Goal: Task Accomplishment & Management: Use online tool/utility

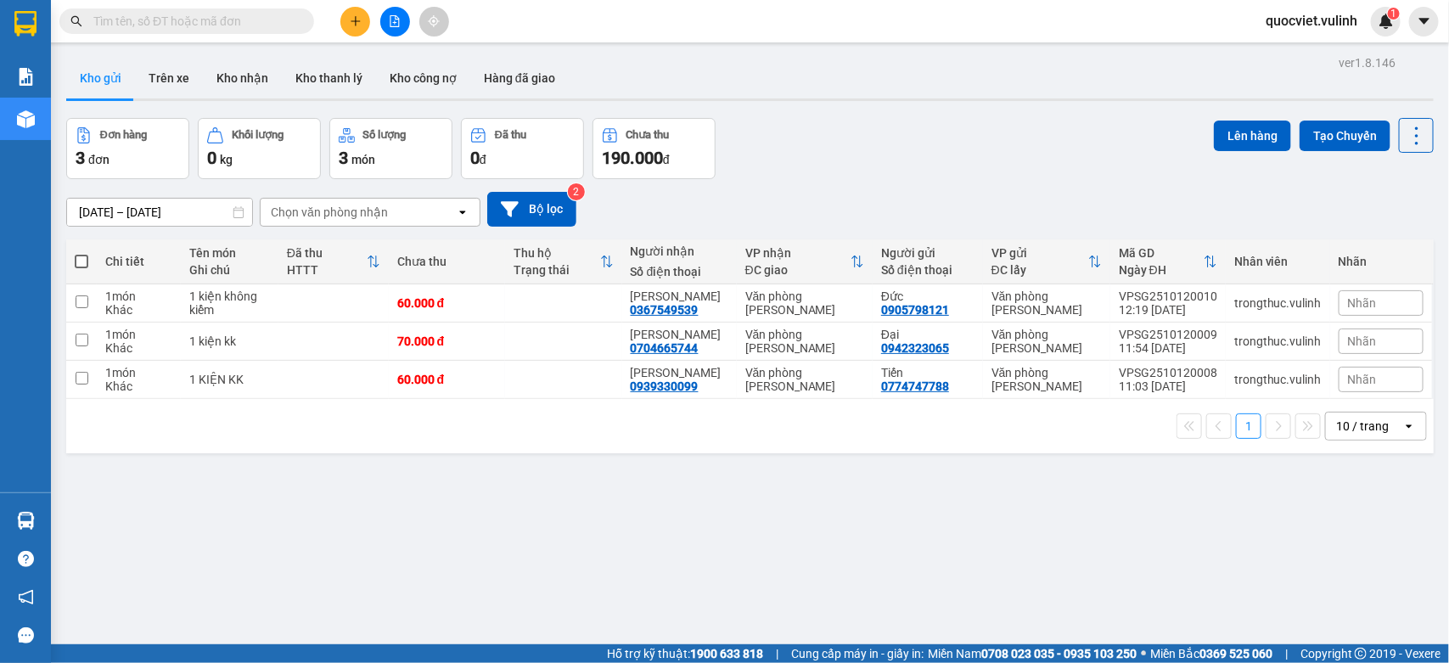
click at [85, 253] on label at bounding box center [82, 261] width 14 height 17
click at [81, 253] on input "checkbox" at bounding box center [81, 253] width 0 height 0
checkbox input "true"
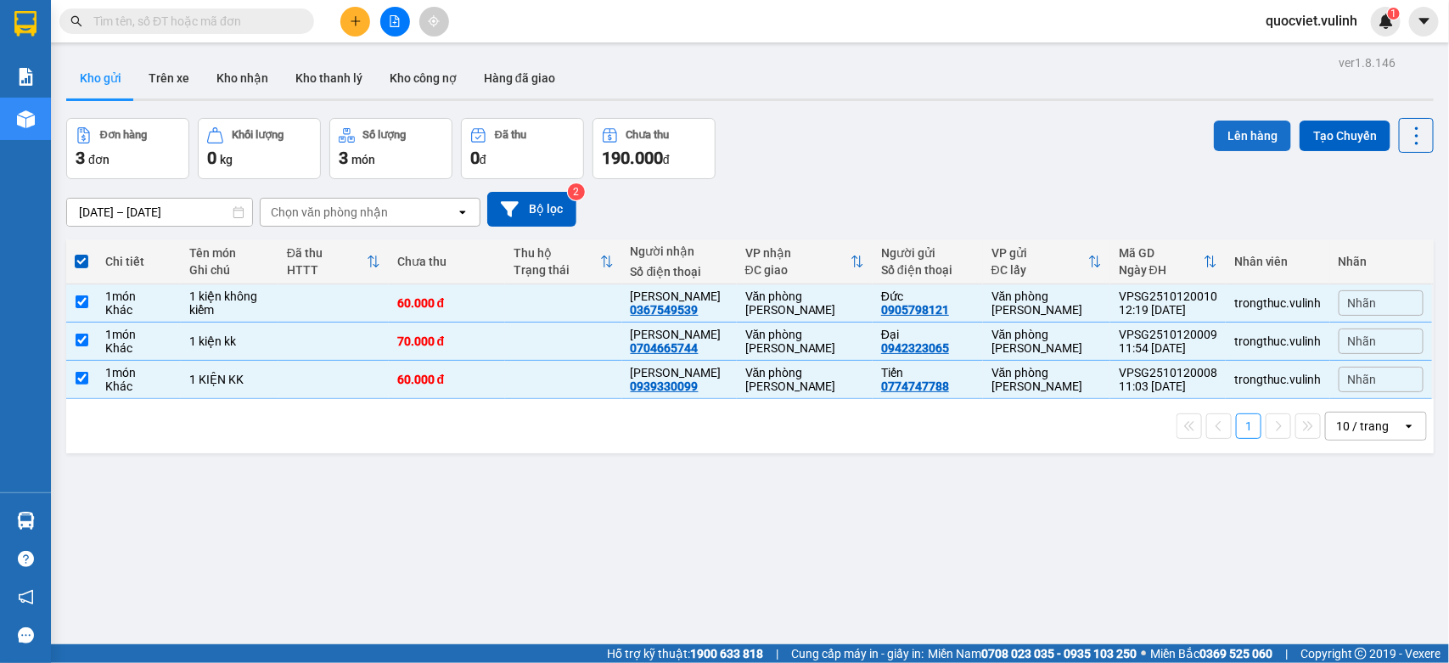
click at [1214, 137] on button "Lên hàng" at bounding box center [1252, 136] width 77 height 31
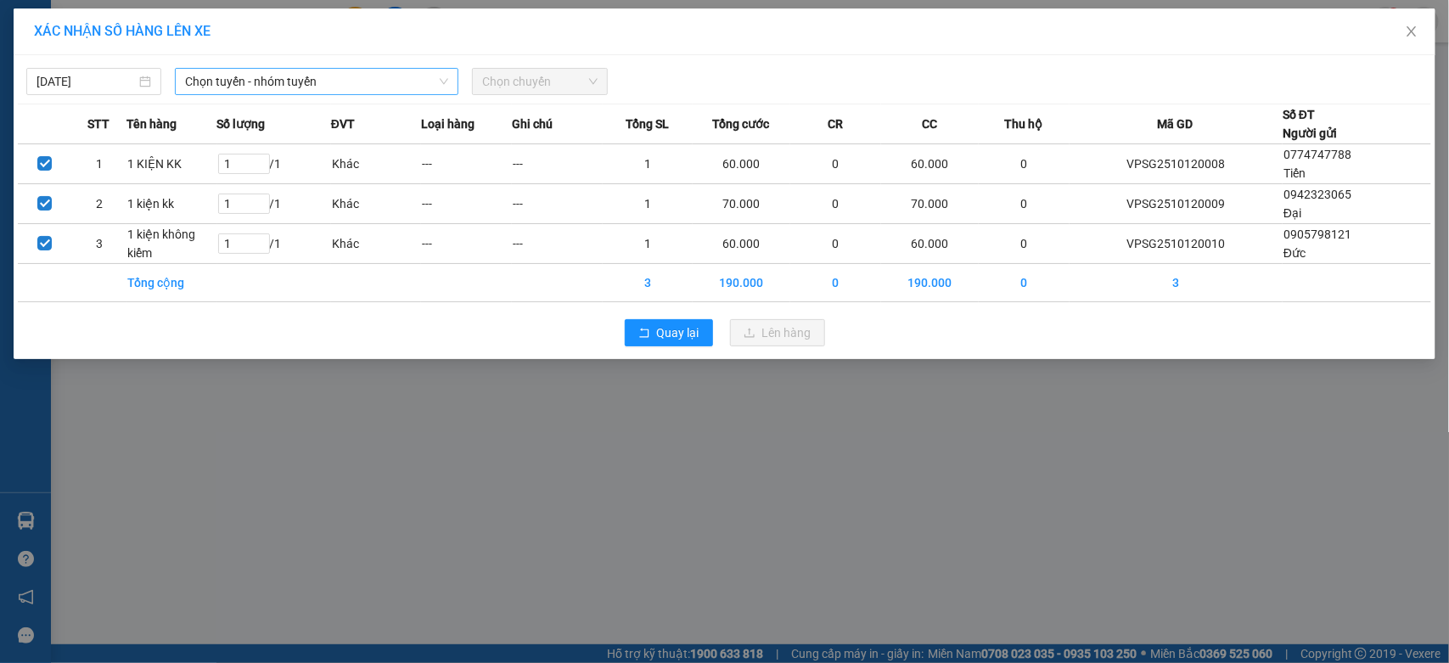
click at [404, 78] on span "Chọn tuyến - nhóm tuyến" at bounding box center [316, 81] width 263 height 25
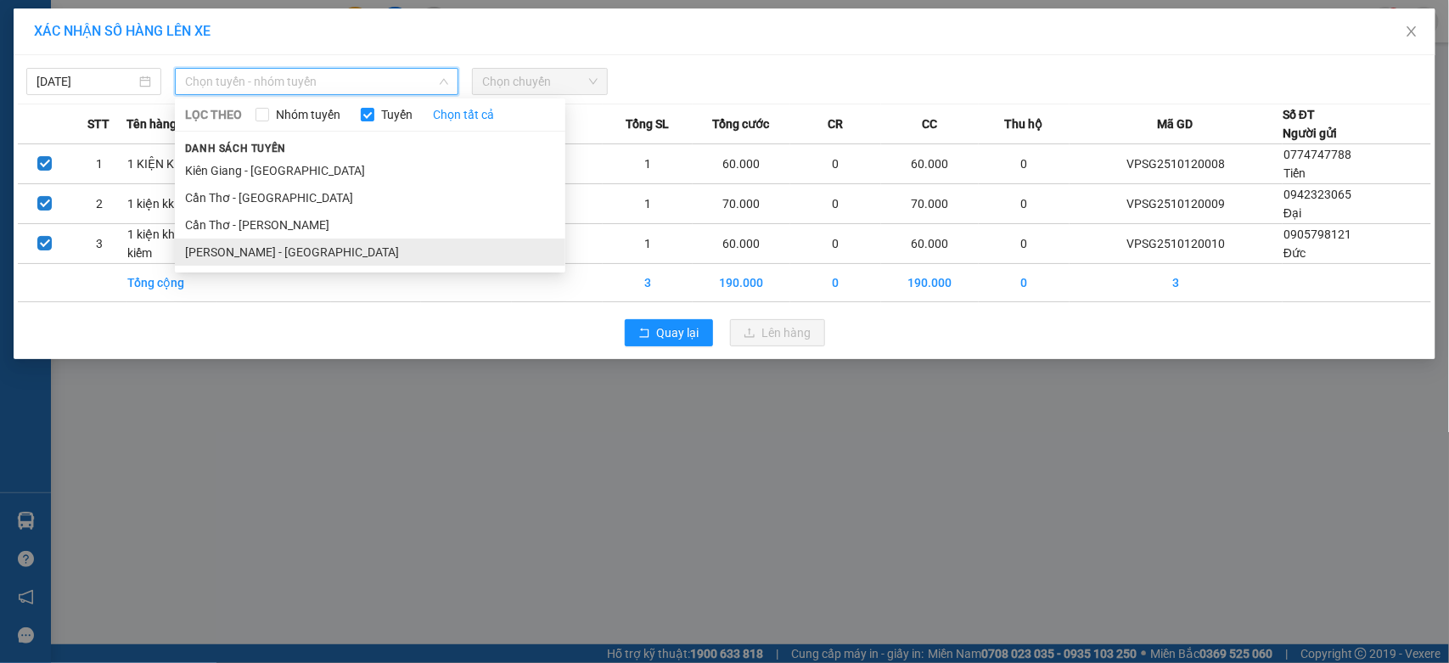
click at [295, 250] on li "[PERSON_NAME] - [GEOGRAPHIC_DATA]" at bounding box center [370, 251] width 390 height 27
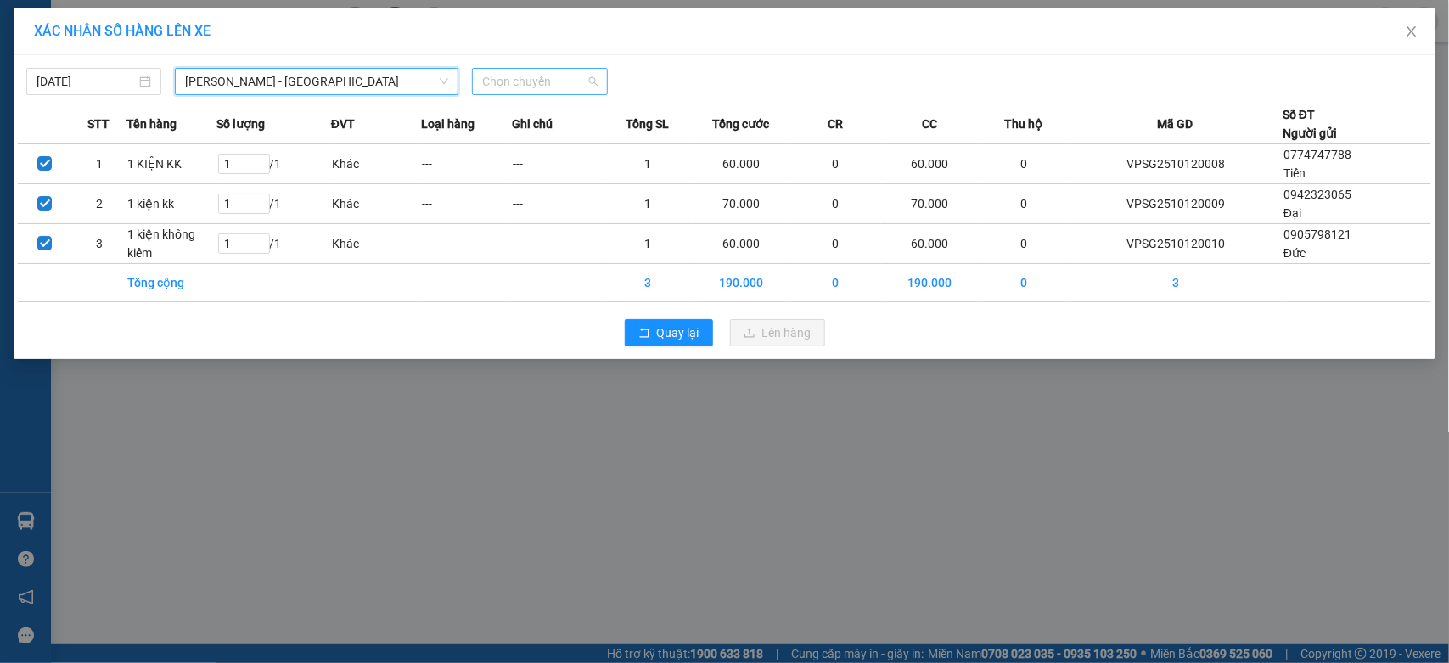
click at [563, 87] on span "Chọn chuyến" at bounding box center [539, 81] width 115 height 25
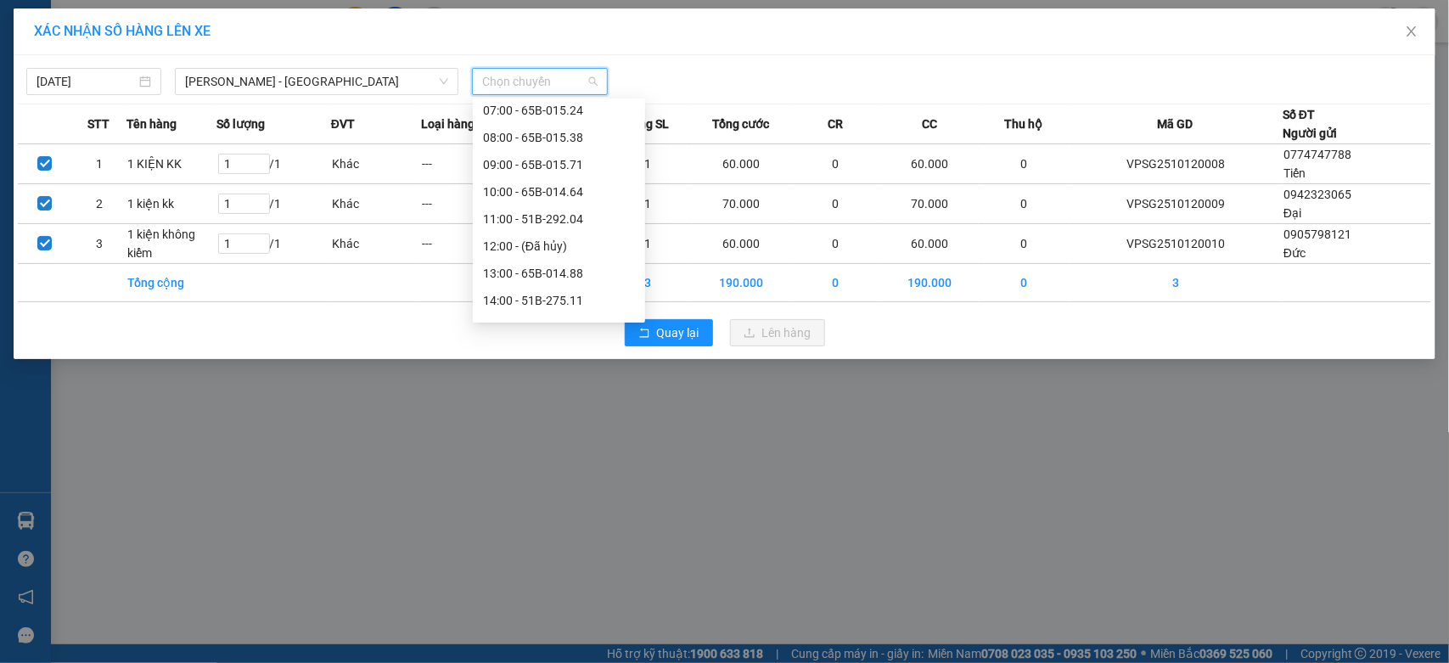
scroll to position [283, 0]
click at [571, 134] on div "13:00 - 65B-014.88" at bounding box center [559, 131] width 152 height 19
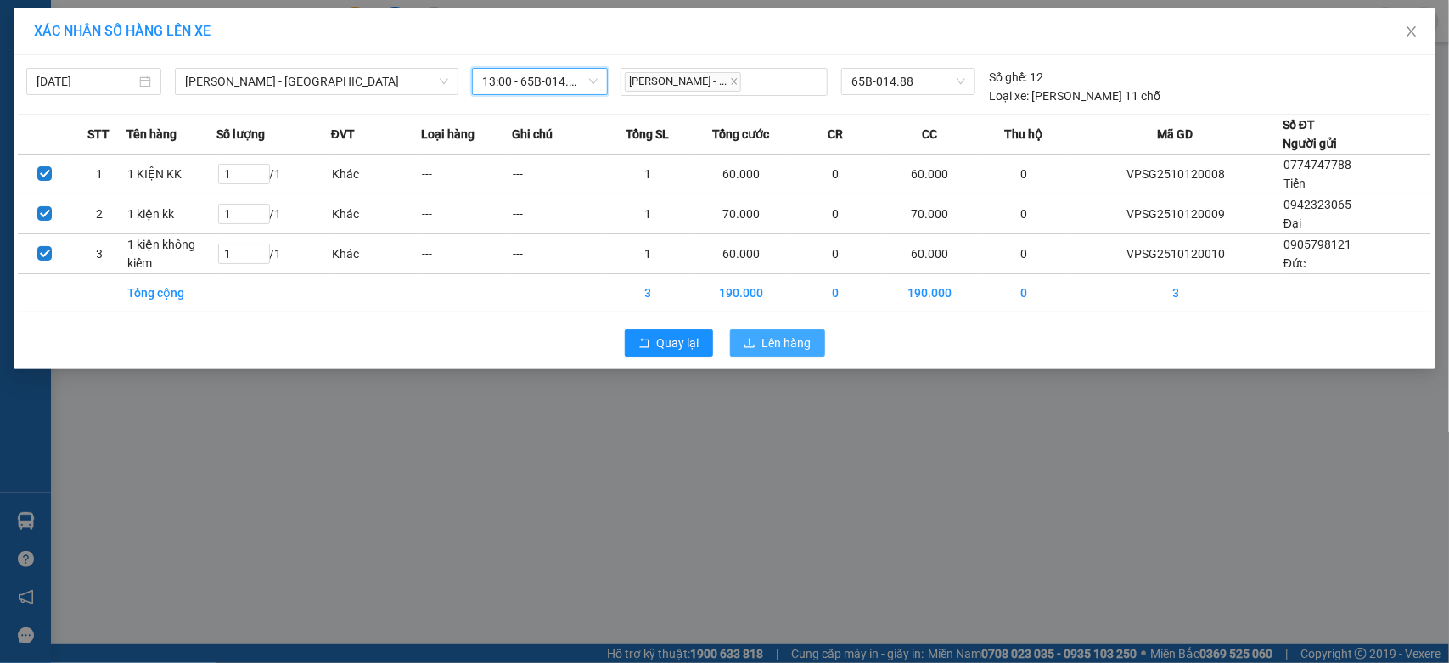
click at [762, 335] on span "Lên hàng" at bounding box center [786, 343] width 49 height 19
